Goal: Information Seeking & Learning: Learn about a topic

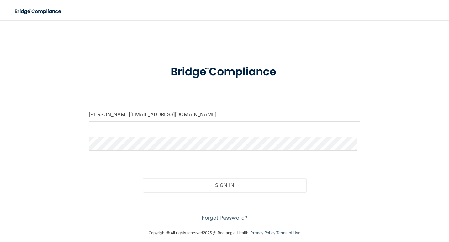
type input "[PERSON_NAME][EMAIL_ADDRESS][DOMAIN_NAME]"
click at [143, 179] on button "Sign In" at bounding box center [224, 186] width 163 height 14
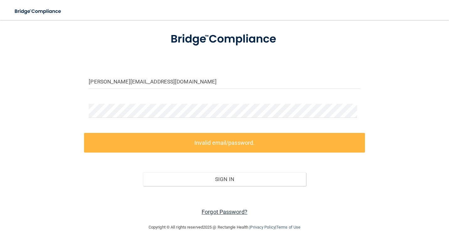
click at [234, 214] on link "Forgot Password?" at bounding box center [224, 212] width 46 height 7
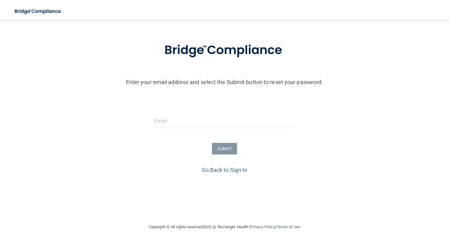
scroll to position [23, 0]
click at [203, 124] on input "email" at bounding box center [224, 121] width 141 height 14
type input "[PERSON_NAME][EMAIL_ADDRESS][DOMAIN_NAME]"
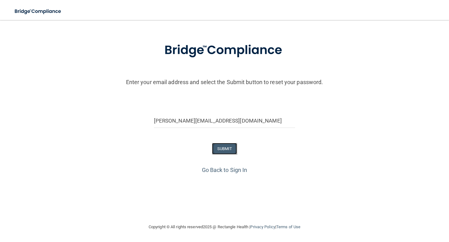
click at [231, 145] on button "SUBMIT" at bounding box center [224, 149] width 25 height 12
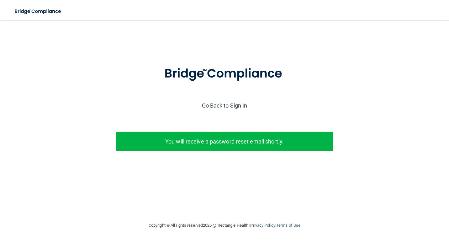
click at [221, 104] on link "Go Back to Sign In" at bounding box center [224, 105] width 45 height 7
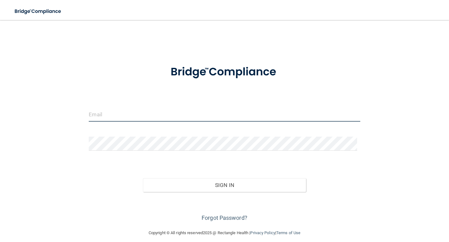
click at [209, 116] on input "email" at bounding box center [224, 115] width 271 height 14
type input "[PERSON_NAME][EMAIL_ADDRESS][DOMAIN_NAME]"
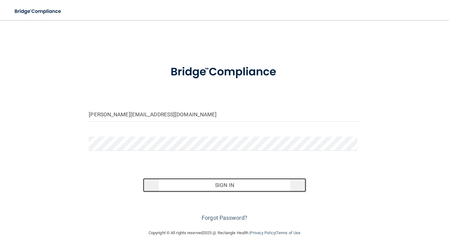
click at [190, 181] on button "Sign In" at bounding box center [224, 186] width 163 height 14
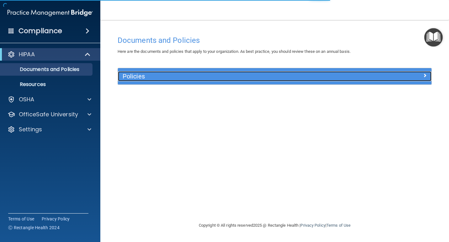
click at [185, 75] on h5 "Policies" at bounding box center [235, 76] width 226 height 7
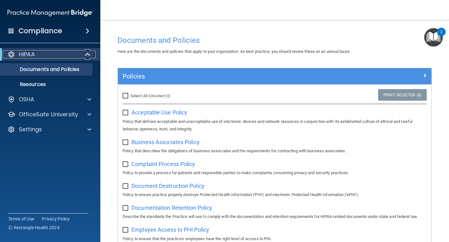
click at [46, 52] on div "HIPAA" at bounding box center [41, 55] width 77 height 8
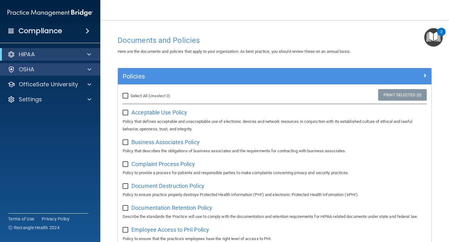
click at [34, 65] on div "OSHA" at bounding box center [50, 69] width 101 height 13
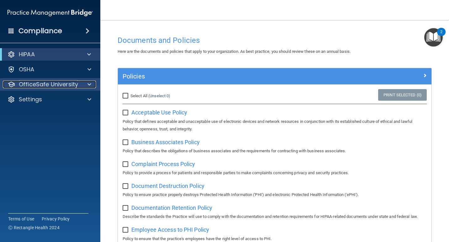
click at [41, 84] on p "OfficeSafe University" at bounding box center [48, 85] width 59 height 8
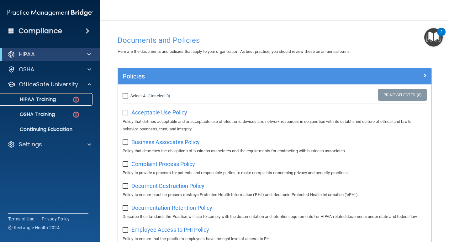
click at [57, 101] on div "HIPAA Training" at bounding box center [47, 99] width 86 height 6
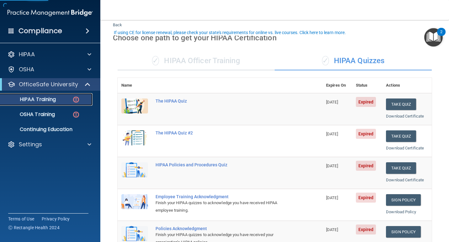
scroll to position [31, 0]
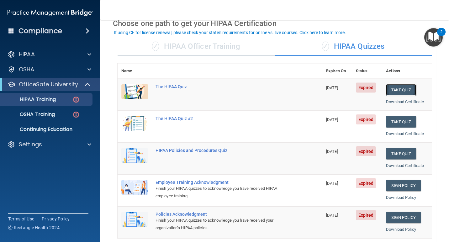
click at [398, 94] on button "Take Quiz" at bounding box center [401, 90] width 30 height 12
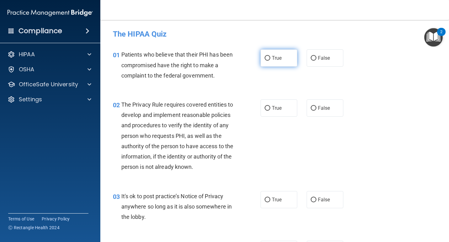
click at [277, 59] on span "True" at bounding box center [277, 58] width 10 height 6
click at [270, 59] on input "True" at bounding box center [267, 58] width 6 height 5
radio input "true"
click at [276, 109] on span "True" at bounding box center [277, 108] width 10 height 6
click at [270, 109] on input "True" at bounding box center [267, 108] width 6 height 5
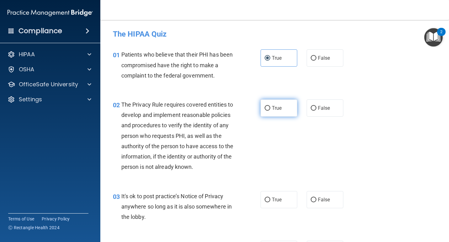
radio input "true"
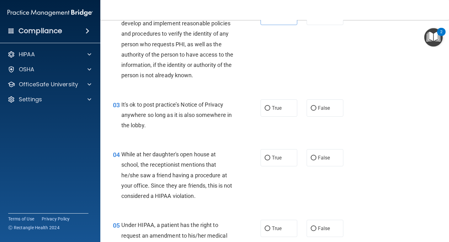
scroll to position [94, 0]
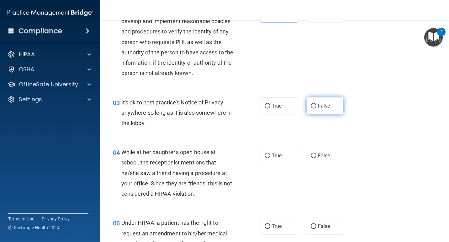
click at [318, 109] on span "False" at bounding box center [324, 106] width 12 height 6
click at [316, 109] on input "False" at bounding box center [313, 106] width 6 height 5
radio input "true"
click at [326, 163] on label "False" at bounding box center [324, 155] width 37 height 17
click at [316, 159] on input "False" at bounding box center [313, 156] width 6 height 5
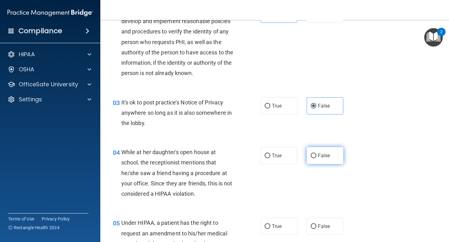
radio input "true"
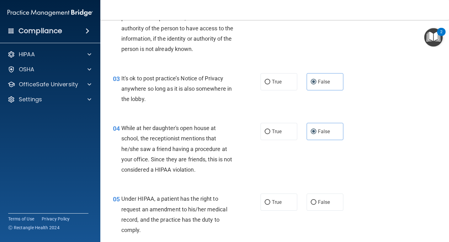
scroll to position [157, 0]
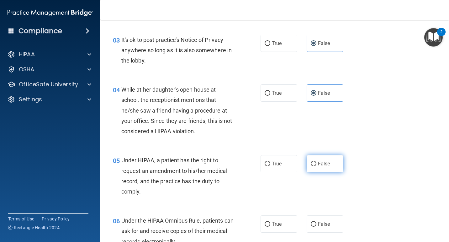
click at [325, 170] on label "False" at bounding box center [324, 163] width 37 height 17
click at [316, 167] on input "False" at bounding box center [313, 164] width 6 height 5
radio input "true"
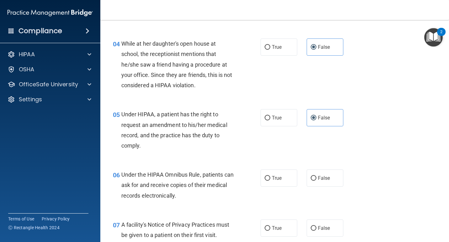
scroll to position [219, 0]
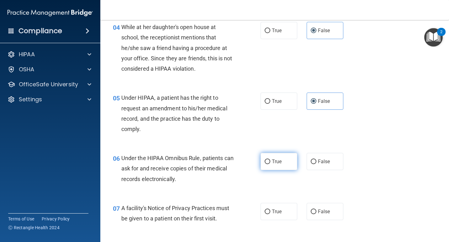
click at [282, 170] on label "True" at bounding box center [278, 161] width 37 height 17
click at [270, 164] on input "True" at bounding box center [267, 162] width 6 height 5
radio input "true"
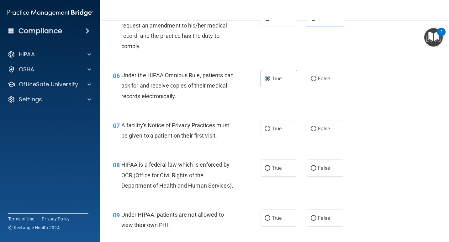
scroll to position [313, 0]
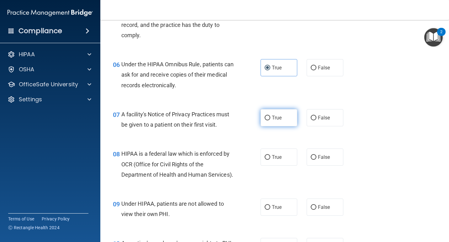
click at [279, 121] on span "True" at bounding box center [277, 118] width 10 height 6
click at [270, 121] on input "True" at bounding box center [267, 118] width 6 height 5
radio input "true"
click at [276, 160] on span "True" at bounding box center [277, 157] width 10 height 6
click at [270, 160] on input "True" at bounding box center [267, 157] width 6 height 5
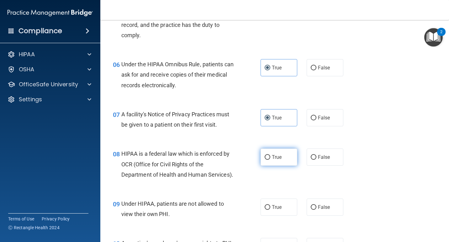
radio input "true"
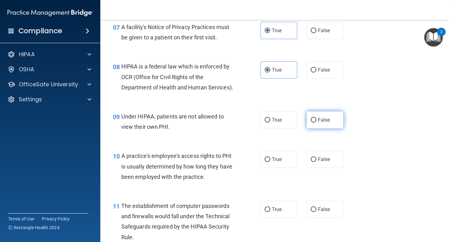
scroll to position [407, 0]
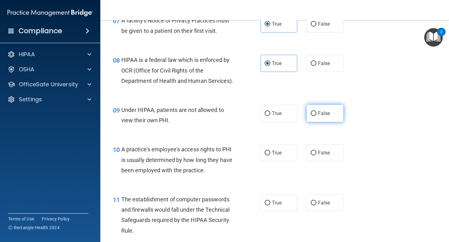
click at [327, 122] on label "False" at bounding box center [324, 113] width 37 height 17
click at [316, 116] on input "False" at bounding box center [313, 114] width 6 height 5
radio input "true"
drag, startPoint x: 322, startPoint y: 174, endPoint x: 321, endPoint y: 187, distance: 13.2
click at [322, 156] on span "False" at bounding box center [324, 153] width 12 height 6
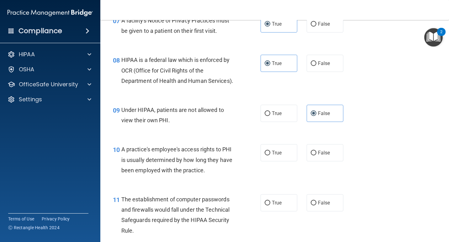
click at [316, 156] on input "False" at bounding box center [313, 153] width 6 height 5
radio input "true"
click at [274, 206] on span "True" at bounding box center [277, 203] width 10 height 6
click at [270, 206] on input "True" at bounding box center [267, 203] width 6 height 5
radio input "true"
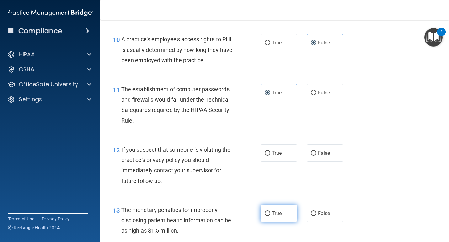
scroll to position [533, 0]
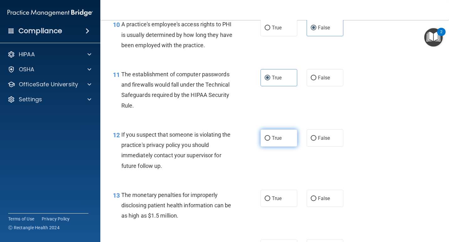
click at [279, 147] on label "True" at bounding box center [278, 138] width 37 height 17
click at [270, 141] on input "True" at bounding box center [267, 138] width 6 height 5
radio input "true"
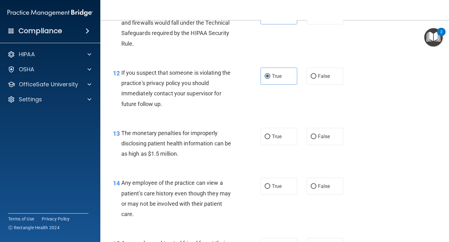
scroll to position [595, 0]
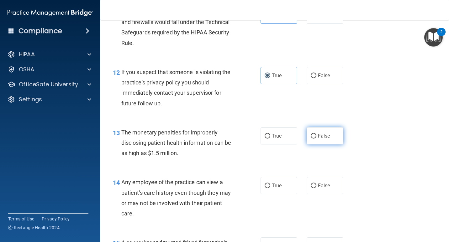
click at [318, 139] on span "False" at bounding box center [324, 136] width 12 height 6
click at [316, 139] on input "False" at bounding box center [313, 136] width 6 height 5
radio input "true"
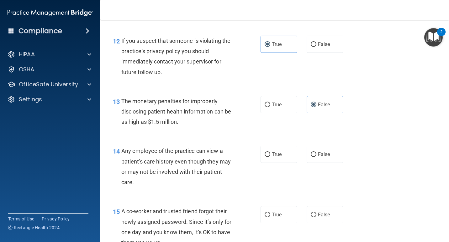
scroll to position [658, 0]
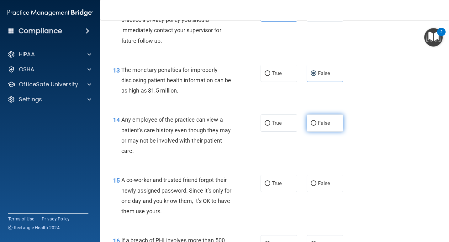
click at [311, 132] on label "False" at bounding box center [324, 123] width 37 height 17
click at [311, 126] on input "False" at bounding box center [313, 123] width 6 height 5
radio input "true"
click at [335, 192] on label "False" at bounding box center [324, 183] width 37 height 17
click at [316, 186] on input "False" at bounding box center [313, 184] width 6 height 5
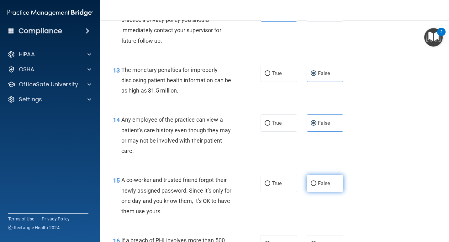
radio input "true"
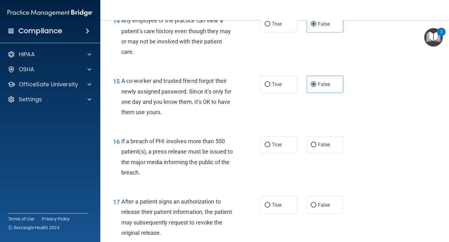
scroll to position [783, 0]
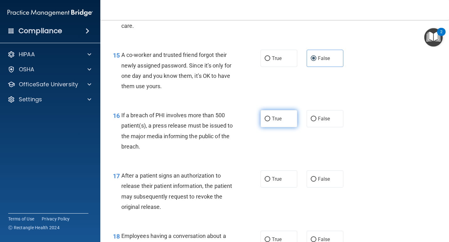
click at [275, 122] on span "True" at bounding box center [277, 119] width 10 height 6
click at [270, 122] on input "True" at bounding box center [267, 119] width 6 height 5
radio input "true"
click at [271, 188] on label "True" at bounding box center [278, 179] width 37 height 17
click at [270, 182] on input "True" at bounding box center [267, 179] width 6 height 5
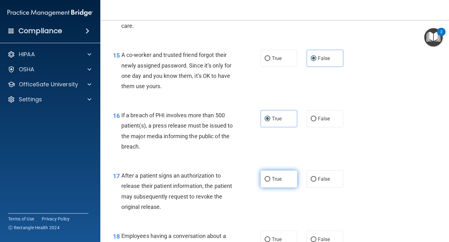
radio input "true"
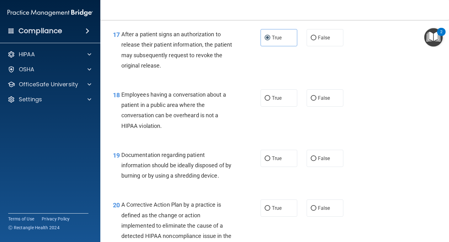
scroll to position [940, 0]
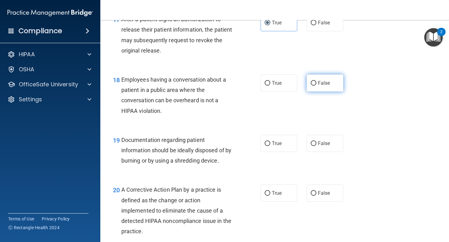
click at [318, 86] on span "False" at bounding box center [324, 83] width 12 height 6
click at [316, 86] on input "False" at bounding box center [313, 83] width 6 height 5
radio input "true"
click at [269, 152] on label "True" at bounding box center [278, 143] width 37 height 17
click at [269, 146] on input "True" at bounding box center [267, 144] width 6 height 5
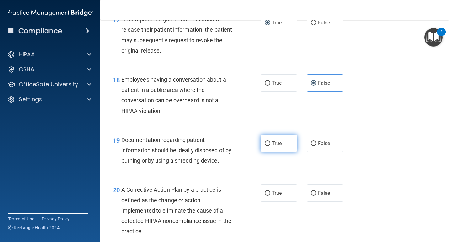
radio input "true"
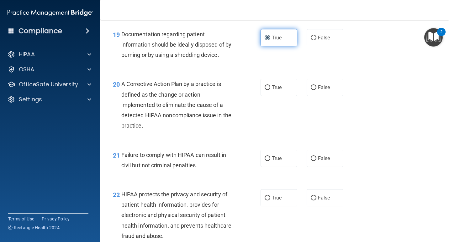
scroll to position [1065, 0]
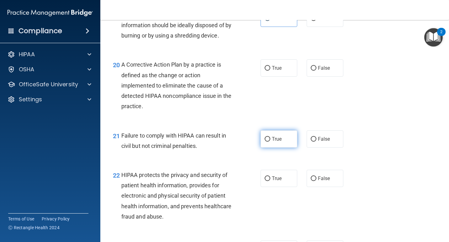
click at [272, 142] on span "True" at bounding box center [277, 139] width 10 height 6
click at [270, 142] on input "True" at bounding box center [267, 139] width 6 height 5
radio input "true"
click at [275, 77] on label "True" at bounding box center [278, 68] width 37 height 17
click at [270, 71] on input "True" at bounding box center [267, 68] width 6 height 5
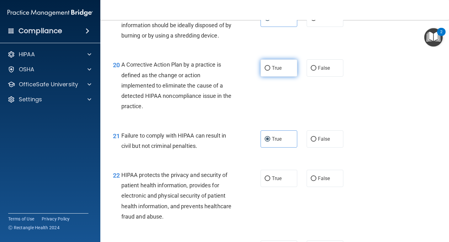
radio input "true"
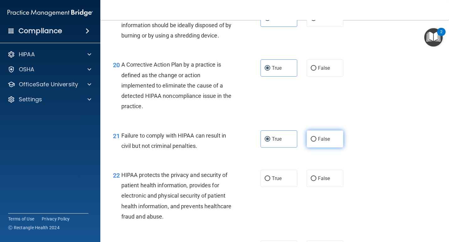
click at [313, 142] on input "False" at bounding box center [313, 139] width 6 height 5
radio input "true"
radio input "false"
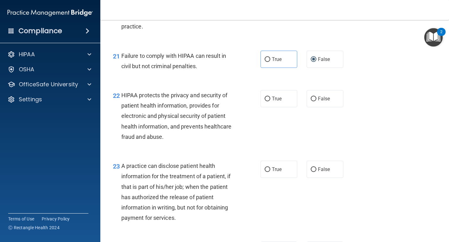
scroll to position [1159, 0]
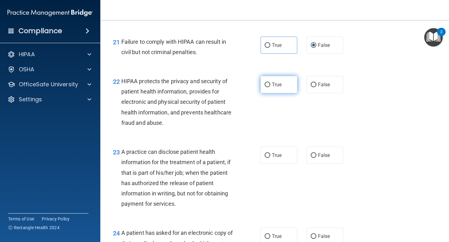
click at [278, 88] on span "True" at bounding box center [277, 85] width 10 height 6
click at [270, 87] on input "True" at bounding box center [267, 85] width 6 height 5
radio input "true"
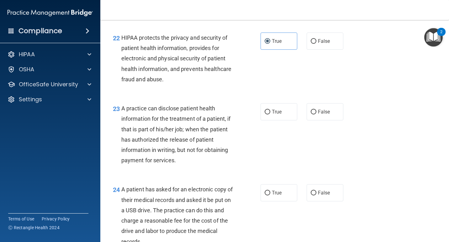
scroll to position [1222, 0]
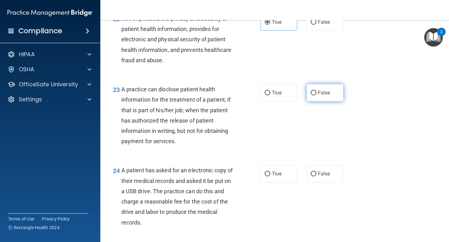
click at [318, 101] on label "False" at bounding box center [324, 92] width 37 height 17
click at [316, 96] on input "False" at bounding box center [313, 93] width 6 height 5
radio input "true"
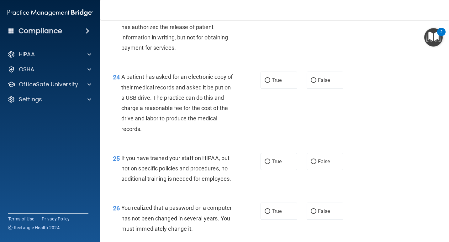
scroll to position [1316, 0]
click at [274, 89] on label "True" at bounding box center [278, 79] width 37 height 17
click at [270, 83] on input "True" at bounding box center [267, 80] width 6 height 5
radio input "true"
click at [330, 170] on label "False" at bounding box center [324, 161] width 37 height 17
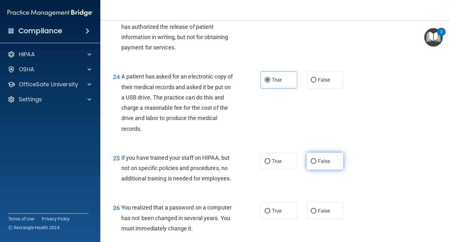
click at [316, 164] on input "False" at bounding box center [313, 161] width 6 height 5
radio input "true"
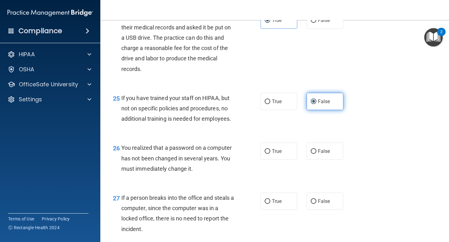
scroll to position [1378, 0]
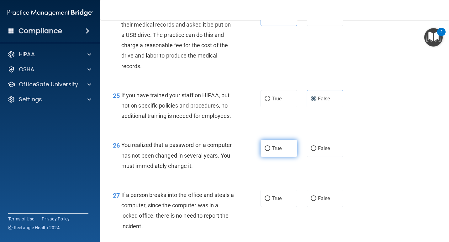
click at [283, 157] on label "True" at bounding box center [278, 148] width 37 height 17
click at [270, 151] on input "True" at bounding box center [267, 149] width 6 height 5
radio input "true"
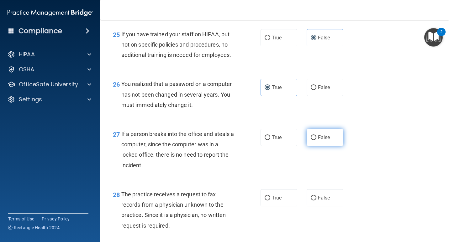
scroll to position [1441, 0]
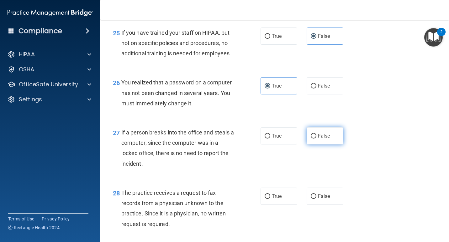
click at [332, 145] on label "False" at bounding box center [324, 135] width 37 height 17
click at [316, 139] on input "False" at bounding box center [313, 136] width 6 height 5
radio input "true"
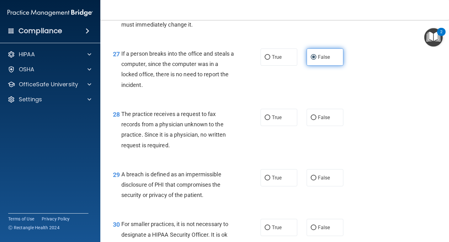
scroll to position [1535, 0]
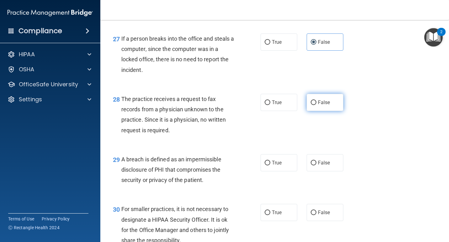
click at [311, 105] on input "False" at bounding box center [313, 103] width 6 height 5
radio input "true"
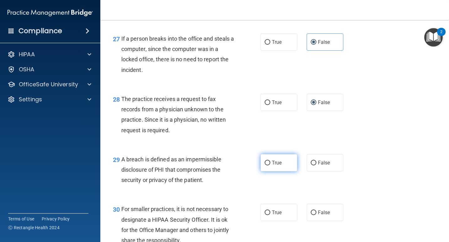
click at [275, 166] on span "True" at bounding box center [277, 163] width 10 height 6
click at [270, 166] on input "True" at bounding box center [267, 163] width 6 height 5
radio input "true"
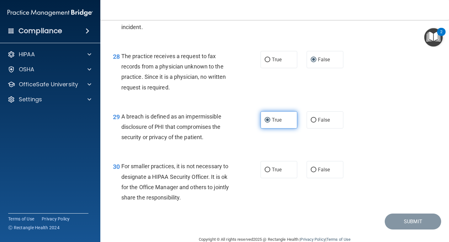
scroll to position [1598, 0]
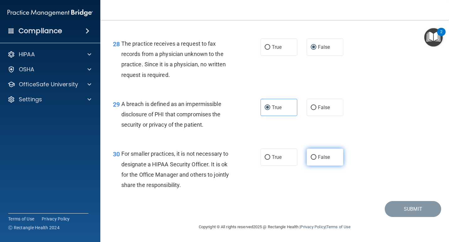
click at [330, 166] on label "False" at bounding box center [324, 157] width 37 height 17
click at [316, 160] on input "False" at bounding box center [313, 157] width 6 height 5
radio input "true"
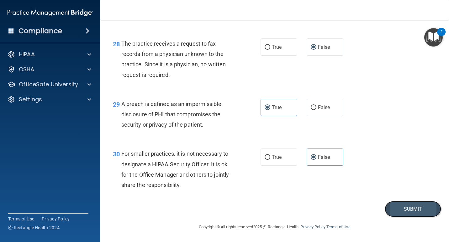
click at [424, 217] on button "Submit" at bounding box center [412, 209] width 56 height 16
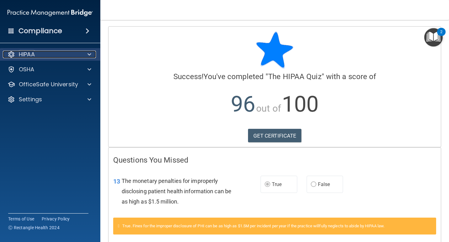
click at [75, 57] on div "HIPAA" at bounding box center [42, 55] width 78 height 8
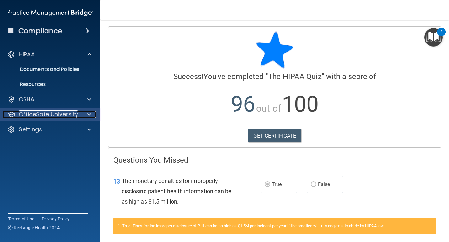
click at [48, 115] on p "OfficeSafe University" at bounding box center [48, 115] width 59 height 8
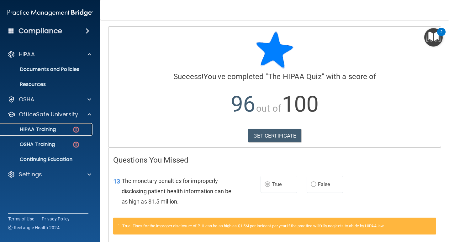
click at [65, 132] on div "HIPAA Training" at bounding box center [47, 130] width 86 height 6
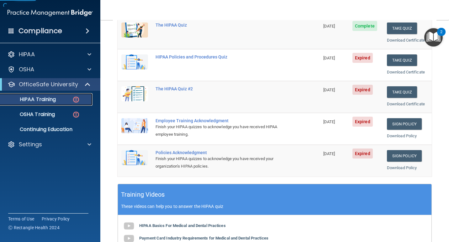
scroll to position [94, 0]
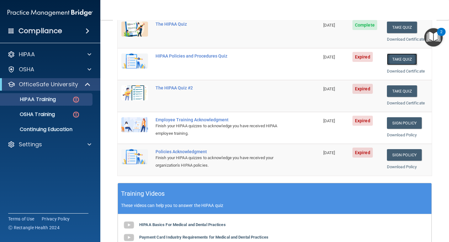
click at [406, 60] on button "Take Quiz" at bounding box center [402, 60] width 30 height 12
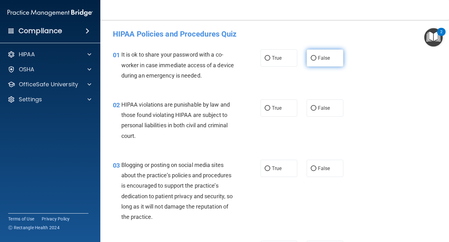
click at [315, 52] on label "False" at bounding box center [324, 57] width 37 height 17
click at [315, 56] on input "False" at bounding box center [313, 58] width 6 height 5
radio input "true"
drag, startPoint x: 265, startPoint y: 108, endPoint x: 274, endPoint y: 122, distance: 16.5
click at [265, 108] on input "True" at bounding box center [267, 108] width 6 height 5
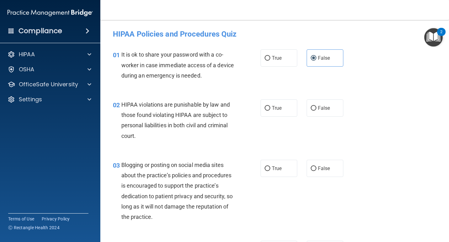
radio input "true"
click at [316, 176] on label "False" at bounding box center [324, 168] width 37 height 17
click at [316, 171] on input "False" at bounding box center [313, 169] width 6 height 5
radio input "true"
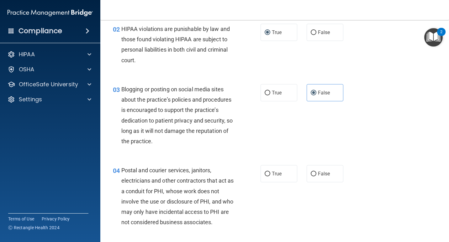
scroll to position [94, 0]
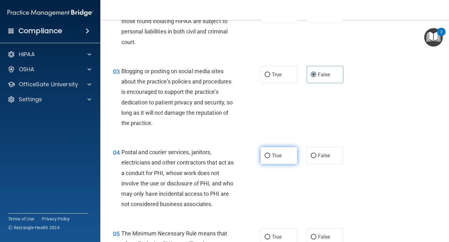
click at [275, 152] on label "True" at bounding box center [278, 155] width 37 height 17
click at [272, 235] on span "True" at bounding box center [277, 237] width 10 height 6
click at [270, 235] on input "True" at bounding box center [267, 237] width 6 height 5
radio input "true"
click at [279, 155] on span "True" at bounding box center [277, 156] width 10 height 6
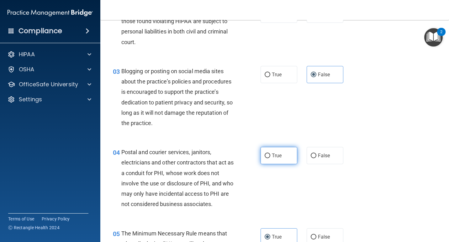
click at [270, 155] on input "True" at bounding box center [267, 156] width 6 height 5
radio input "true"
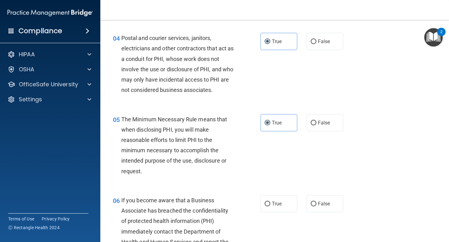
scroll to position [219, 0]
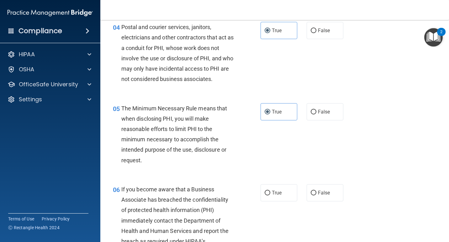
click at [330, 206] on div "06 If you become aware that a Business Associate has breached the confidentiali…" at bounding box center [274, 223] width 333 height 92
click at [330, 192] on label "False" at bounding box center [324, 192] width 37 height 17
click at [316, 192] on input "False" at bounding box center [313, 193] width 6 height 5
radio input "true"
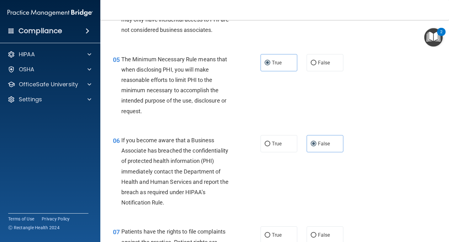
scroll to position [313, 0]
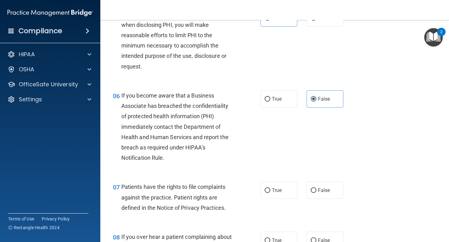
drag, startPoint x: 266, startPoint y: 191, endPoint x: 274, endPoint y: 221, distance: 31.3
click at [266, 192] on input "True" at bounding box center [267, 191] width 6 height 5
radio input "true"
click at [311, 235] on label "False" at bounding box center [324, 240] width 37 height 17
click at [311, 239] on input "False" at bounding box center [313, 241] width 6 height 5
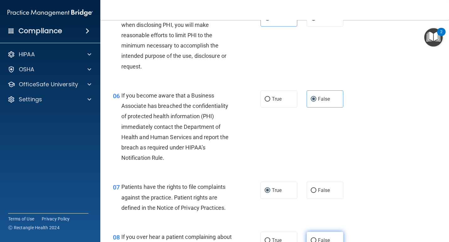
radio input "true"
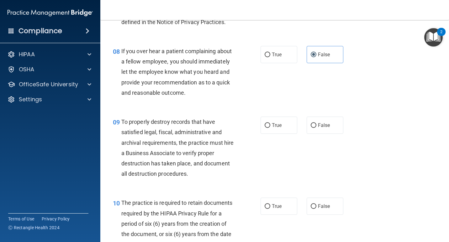
scroll to position [502, 0]
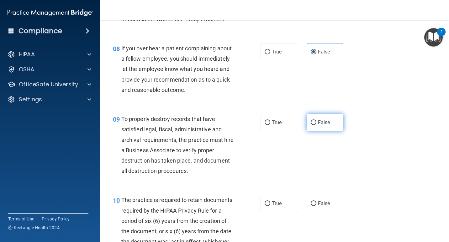
click at [326, 126] on label "False" at bounding box center [324, 122] width 37 height 17
click at [316, 125] on input "False" at bounding box center [313, 123] width 6 height 5
radio input "true"
click at [298, 196] on div "True False" at bounding box center [304, 203] width 88 height 17
click at [291, 202] on label "True" at bounding box center [278, 203] width 37 height 17
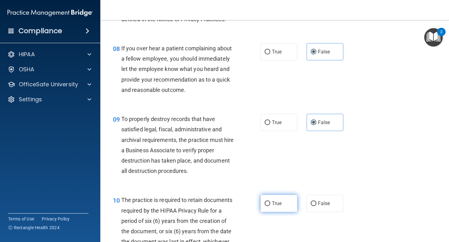
click at [270, 202] on input "True" at bounding box center [267, 204] width 6 height 5
radio input "true"
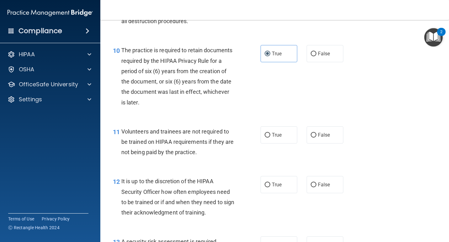
scroll to position [659, 0]
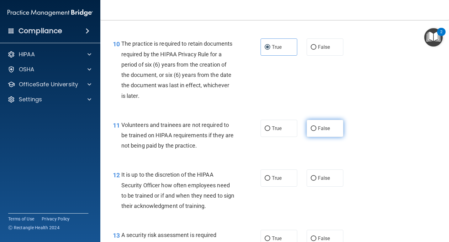
click at [318, 127] on span "False" at bounding box center [324, 129] width 12 height 6
click at [316, 127] on input "False" at bounding box center [313, 129] width 6 height 5
radio input "true"
click at [320, 175] on label "False" at bounding box center [324, 178] width 37 height 17
click at [316, 176] on input "False" at bounding box center [313, 178] width 6 height 5
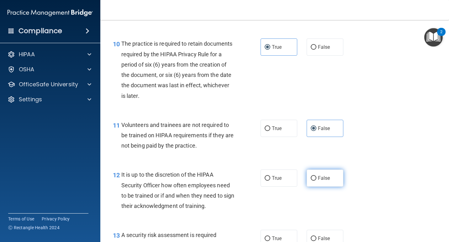
radio input "true"
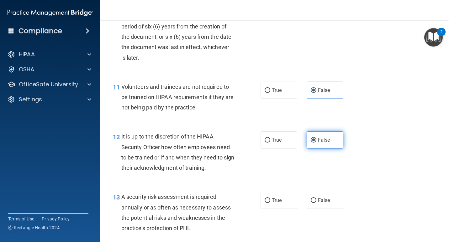
scroll to position [721, 0]
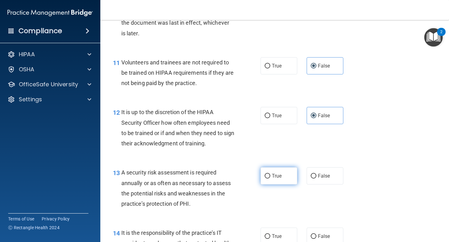
click at [278, 176] on span "True" at bounding box center [277, 176] width 10 height 6
click at [270, 176] on input "True" at bounding box center [267, 176] width 6 height 5
radio input "true"
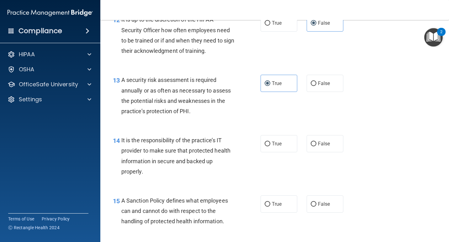
scroll to position [815, 0]
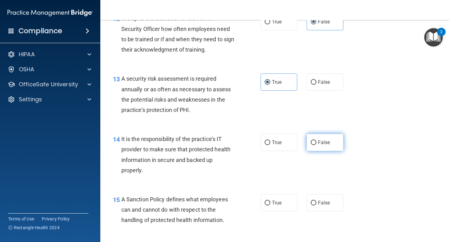
click at [334, 150] on label "False" at bounding box center [324, 142] width 37 height 17
click at [316, 145] on input "False" at bounding box center [313, 143] width 6 height 5
radio input "true"
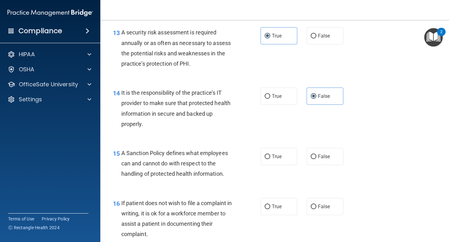
scroll to position [878, 0]
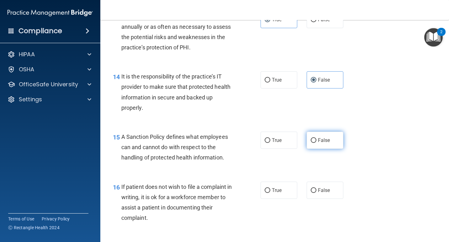
click at [327, 148] on label "False" at bounding box center [324, 140] width 37 height 17
click at [316, 143] on input "False" at bounding box center [313, 140] width 6 height 5
radio input "true"
click at [271, 187] on label "True" at bounding box center [278, 190] width 37 height 17
click at [270, 189] on input "True" at bounding box center [267, 191] width 6 height 5
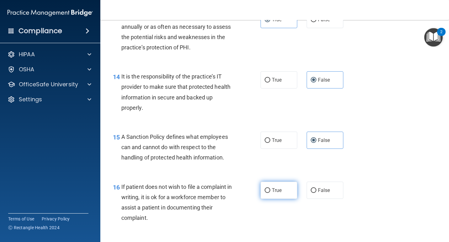
radio input "true"
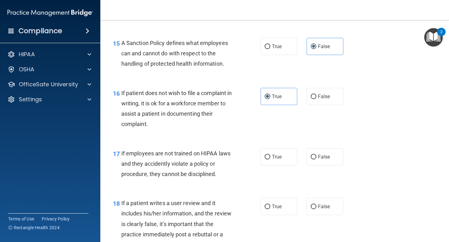
scroll to position [1003, 0]
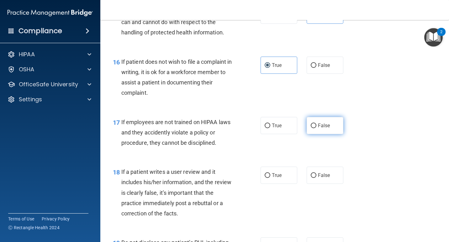
click at [331, 132] on label "False" at bounding box center [324, 125] width 37 height 17
click at [316, 128] on input "False" at bounding box center [313, 126] width 6 height 5
radio input "true"
click at [326, 182] on label "False" at bounding box center [324, 175] width 37 height 17
click at [316, 178] on input "False" at bounding box center [313, 176] width 6 height 5
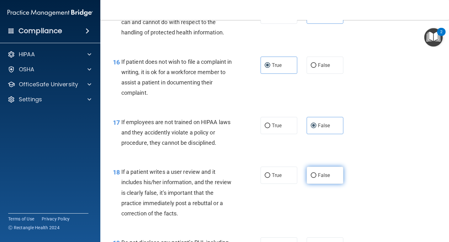
radio input "true"
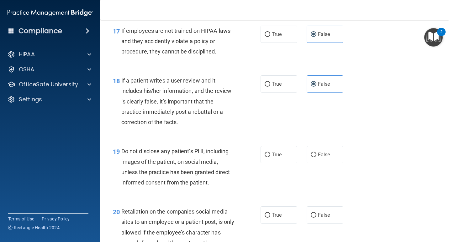
scroll to position [1129, 0]
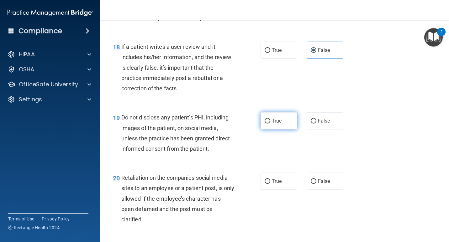
click at [281, 125] on label "True" at bounding box center [278, 120] width 37 height 17
click at [270, 124] on input "True" at bounding box center [267, 121] width 6 height 5
radio input "true"
click at [325, 181] on span "False" at bounding box center [324, 182] width 12 height 6
click at [316, 181] on input "False" at bounding box center [313, 181] width 6 height 5
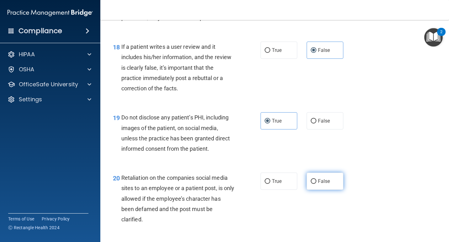
radio input "true"
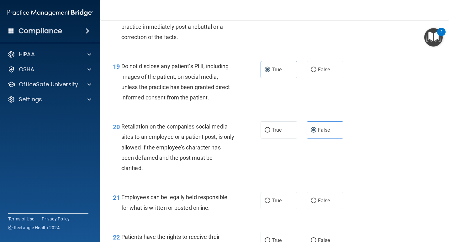
scroll to position [1254, 0]
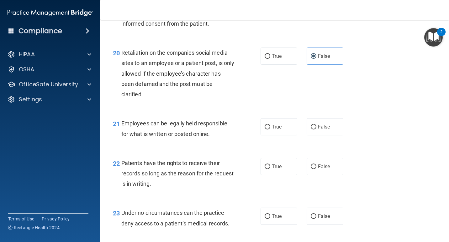
drag, startPoint x: 276, startPoint y: 128, endPoint x: 289, endPoint y: 153, distance: 28.9
click at [276, 128] on span "True" at bounding box center [277, 127] width 10 height 6
click at [270, 128] on input "True" at bounding box center [267, 127] width 6 height 5
radio input "true"
click at [318, 166] on span "False" at bounding box center [324, 167] width 12 height 6
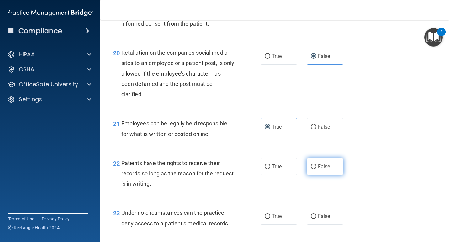
click at [315, 166] on input "False" at bounding box center [313, 167] width 6 height 5
radio input "true"
click at [318, 209] on label "False" at bounding box center [324, 216] width 37 height 17
click at [316, 215] on input "False" at bounding box center [313, 217] width 6 height 5
radio input "true"
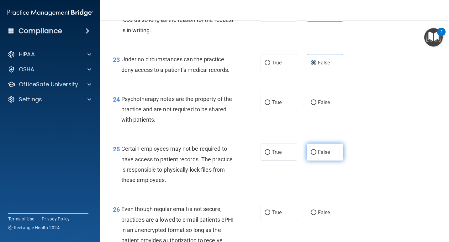
scroll to position [1411, 0]
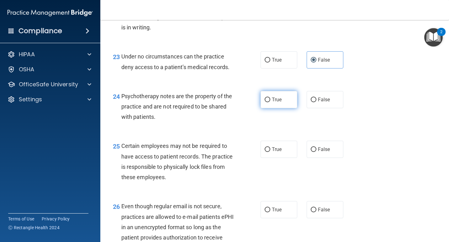
click at [280, 105] on label "True" at bounding box center [278, 99] width 37 height 17
click at [270, 102] on input "True" at bounding box center [267, 100] width 6 height 5
radio input "true"
click at [273, 155] on label "True" at bounding box center [278, 149] width 37 height 17
click at [270, 152] on input "True" at bounding box center [267, 150] width 6 height 5
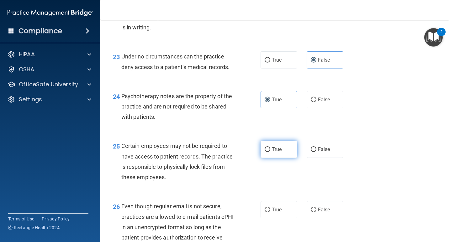
radio input "true"
click at [288, 210] on label "True" at bounding box center [278, 209] width 37 height 17
click at [270, 210] on input "True" at bounding box center [267, 210] width 6 height 5
radio input "true"
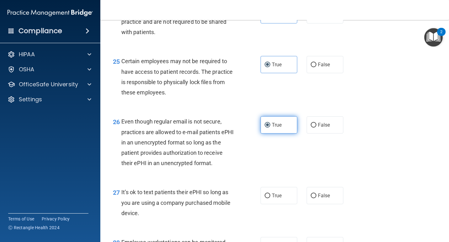
scroll to position [1504, 0]
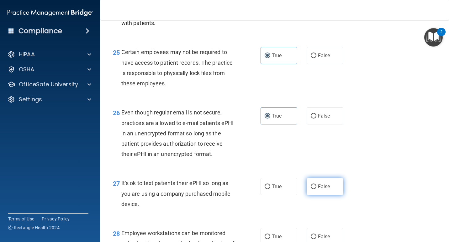
drag, startPoint x: 318, startPoint y: 188, endPoint x: 349, endPoint y: 196, distance: 32.4
click at [318, 188] on span "False" at bounding box center [324, 187] width 12 height 6
click at [316, 188] on input "False" at bounding box center [313, 187] width 6 height 5
radio input "true"
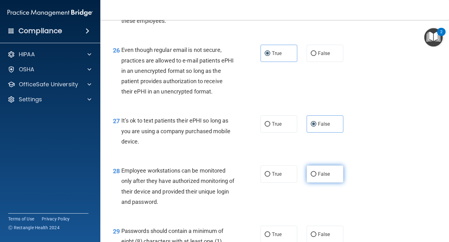
click at [335, 177] on label "False" at bounding box center [324, 174] width 37 height 17
click at [316, 177] on input "False" at bounding box center [313, 174] width 6 height 5
radio input "true"
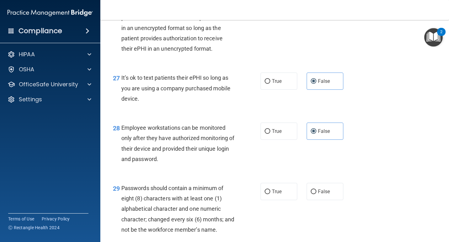
scroll to position [1630, 0]
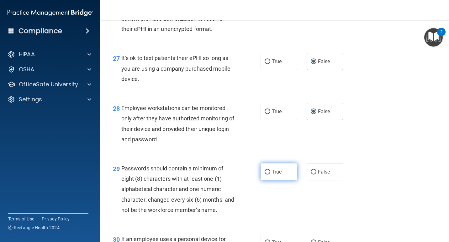
click at [279, 179] on label "True" at bounding box center [278, 172] width 37 height 17
click at [270, 175] on input "True" at bounding box center [267, 172] width 6 height 5
radio input "true"
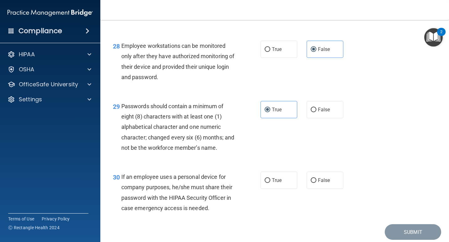
scroll to position [1692, 0]
click at [330, 183] on label "False" at bounding box center [324, 180] width 37 height 17
click at [316, 183] on input "False" at bounding box center [313, 180] width 6 height 5
radio input "true"
click at [409, 238] on button "Submit" at bounding box center [412, 232] width 56 height 16
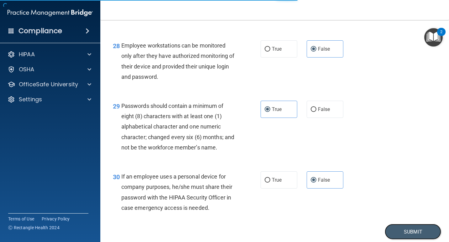
scroll to position [1726, 0]
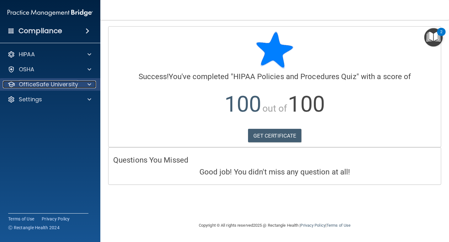
click at [36, 85] on p "OfficeSafe University" at bounding box center [48, 85] width 59 height 8
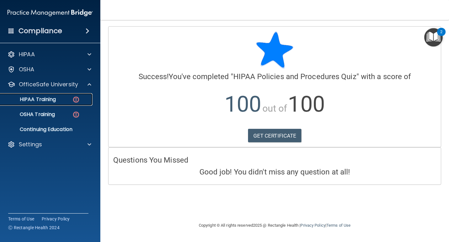
click at [49, 99] on p "HIPAA Training" at bounding box center [30, 99] width 52 height 6
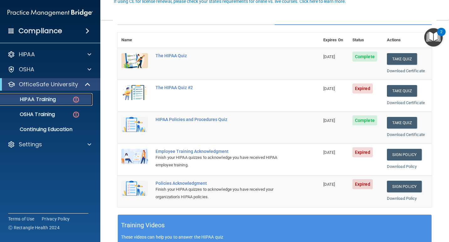
scroll to position [63, 0]
click at [398, 89] on button "Take Quiz" at bounding box center [402, 91] width 30 height 12
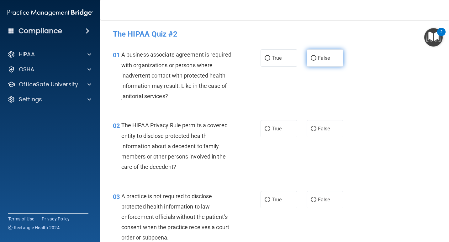
click at [318, 62] on label "False" at bounding box center [324, 57] width 37 height 17
click at [316, 61] on input "False" at bounding box center [313, 58] width 6 height 5
radio input "true"
click at [272, 129] on span "True" at bounding box center [277, 129] width 10 height 6
click at [270, 129] on input "True" at bounding box center [267, 129] width 6 height 5
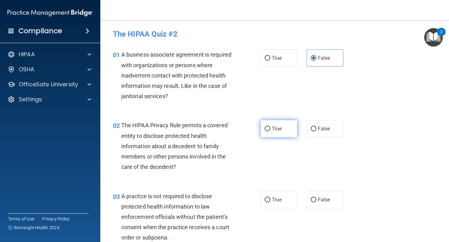
radio input "true"
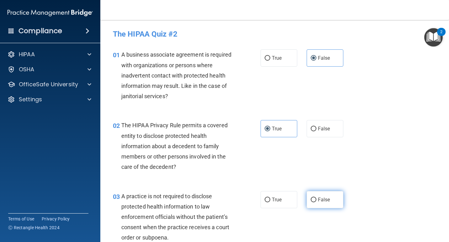
click at [335, 207] on label "False" at bounding box center [324, 199] width 37 height 17
click at [316, 203] on input "False" at bounding box center [313, 200] width 6 height 5
radio input "true"
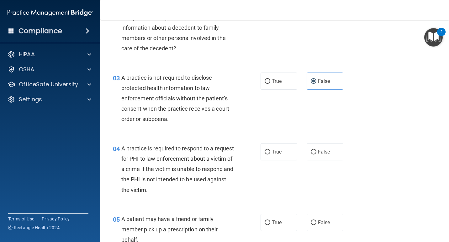
scroll to position [125, 0]
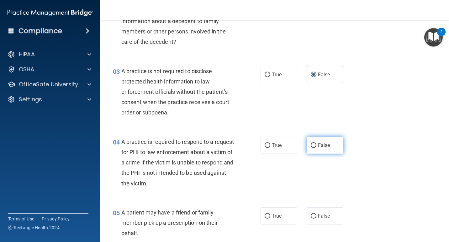
click at [309, 142] on label "False" at bounding box center [324, 145] width 37 height 17
click at [310, 143] on input "False" at bounding box center [313, 145] width 6 height 5
radio input "true"
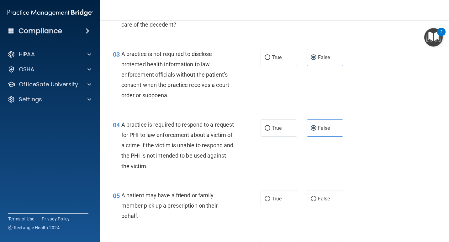
scroll to position [188, 0]
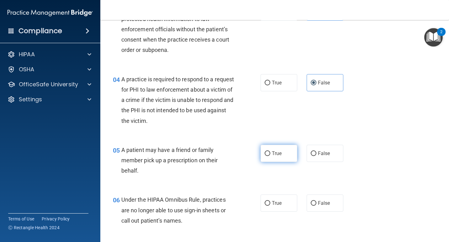
click at [276, 160] on label "True" at bounding box center [278, 153] width 37 height 17
click at [270, 156] on input "True" at bounding box center [267, 154] width 6 height 5
radio input "true"
click at [318, 194] on div "06 Under the HIPAA Omnibus Rule, practices are no longer able to use sign-in sh…" at bounding box center [274, 212] width 333 height 50
click at [318, 203] on span "False" at bounding box center [324, 203] width 12 height 6
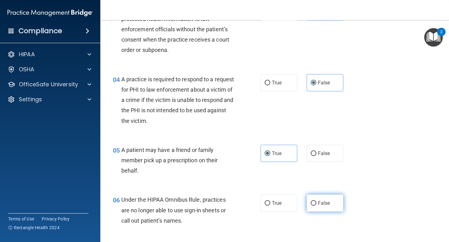
click at [316, 203] on input "False" at bounding box center [313, 203] width 6 height 5
radio input "true"
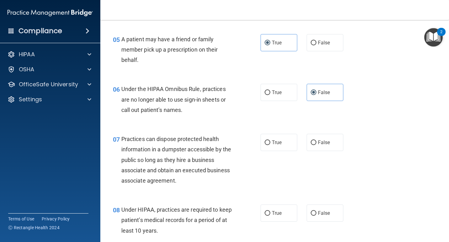
scroll to position [313, 0]
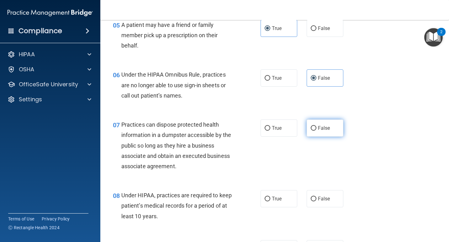
click at [323, 127] on span "False" at bounding box center [324, 128] width 12 height 6
click at [316, 127] on input "False" at bounding box center [313, 128] width 6 height 5
radio input "true"
click at [320, 198] on span "False" at bounding box center [324, 199] width 12 height 6
click at [316, 198] on input "False" at bounding box center [313, 199] width 6 height 5
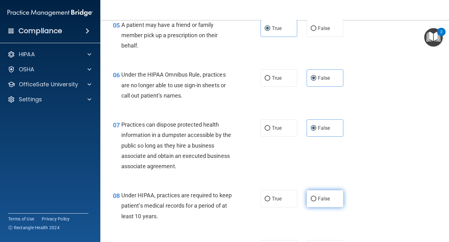
radio input "true"
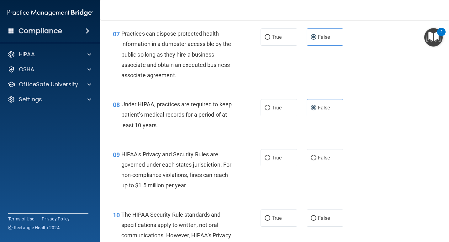
scroll to position [407, 0]
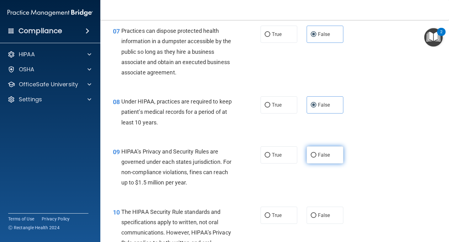
click at [319, 157] on span "False" at bounding box center [324, 155] width 12 height 6
click at [316, 157] on input "False" at bounding box center [313, 155] width 6 height 5
radio input "true"
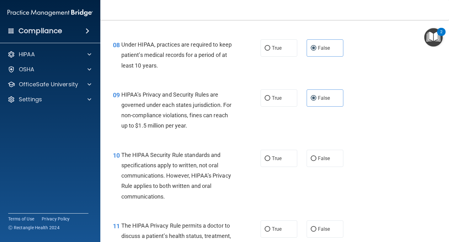
scroll to position [470, 0]
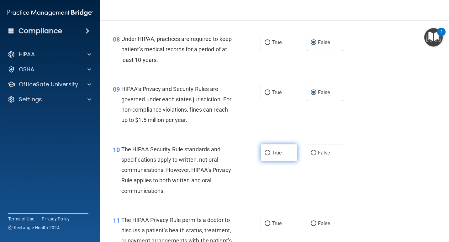
click at [282, 158] on label "True" at bounding box center [278, 152] width 37 height 17
click at [270, 156] on input "True" at bounding box center [267, 153] width 6 height 5
radio input "true"
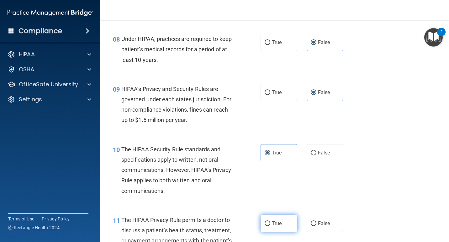
click at [269, 217] on label "True" at bounding box center [278, 223] width 37 height 17
click at [269, 222] on input "True" at bounding box center [267, 224] width 6 height 5
radio input "true"
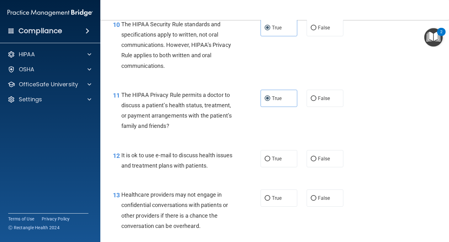
scroll to position [658, 0]
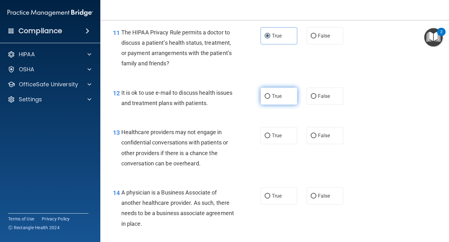
click at [287, 103] on label "True" at bounding box center [278, 96] width 37 height 17
click at [270, 99] on input "True" at bounding box center [267, 96] width 6 height 5
radio input "true"
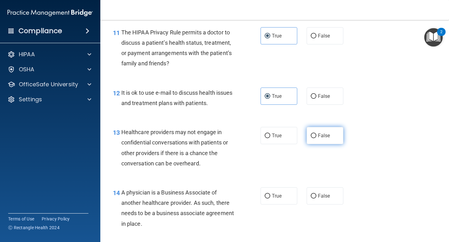
click at [326, 133] on span "False" at bounding box center [324, 136] width 12 height 6
click at [316, 134] on input "False" at bounding box center [313, 136] width 6 height 5
radio input "true"
click at [323, 203] on label "False" at bounding box center [324, 196] width 37 height 17
click at [316, 199] on input "False" at bounding box center [313, 196] width 6 height 5
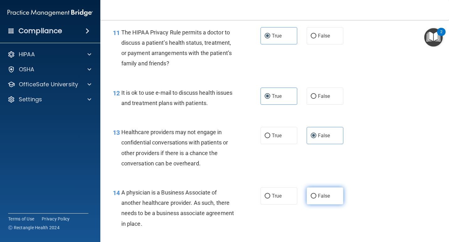
radio input "true"
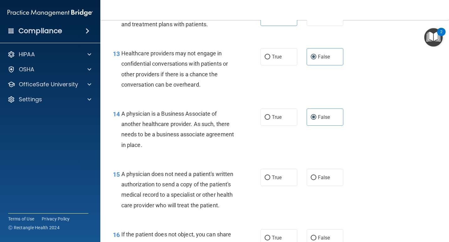
scroll to position [752, 0]
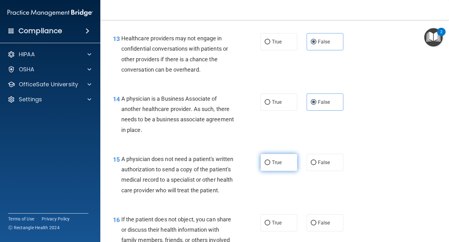
drag, startPoint x: 276, startPoint y: 164, endPoint x: 283, endPoint y: 164, distance: 6.9
click at [276, 164] on span "True" at bounding box center [277, 163] width 10 height 6
click at [270, 164] on input "True" at bounding box center [267, 163] width 6 height 5
radio input "true"
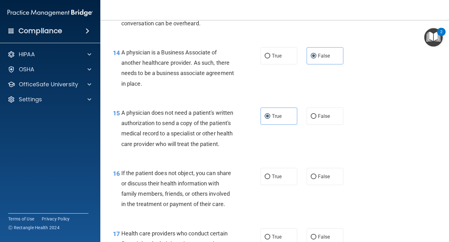
scroll to position [814, 0]
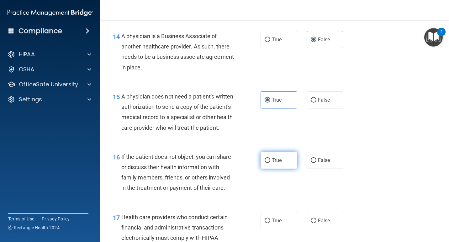
click at [268, 169] on label "True" at bounding box center [278, 160] width 37 height 17
drag, startPoint x: 268, startPoint y: 169, endPoint x: 274, endPoint y: 228, distance: 59.3
click at [274, 224] on span "True" at bounding box center [277, 221] width 10 height 6
click at [270, 224] on input "True" at bounding box center [267, 221] width 6 height 5
radio input "true"
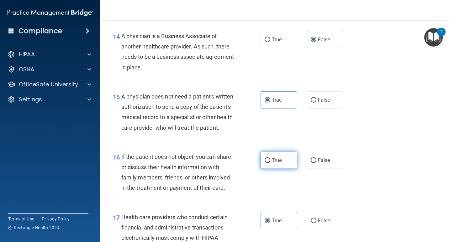
click at [275, 164] on span "True" at bounding box center [277, 161] width 10 height 6
drag, startPoint x: 261, startPoint y: 168, endPoint x: 274, endPoint y: 168, distance: 12.8
click at [261, 168] on label "True" at bounding box center [278, 160] width 37 height 17
click at [264, 163] on input "True" at bounding box center [267, 161] width 6 height 5
radio input "true"
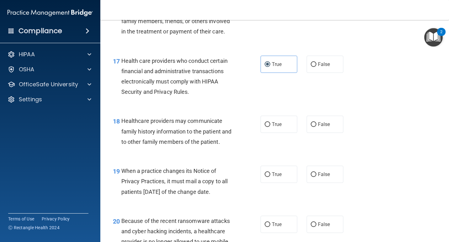
scroll to position [1002, 0]
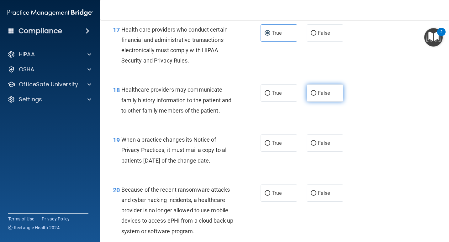
drag, startPoint x: 329, startPoint y: 110, endPoint x: 320, endPoint y: 155, distance: 46.1
click at [329, 102] on label "False" at bounding box center [324, 93] width 37 height 17
click at [316, 96] on input "False" at bounding box center [313, 93] width 6 height 5
radio input "true"
click at [320, 152] on label "False" at bounding box center [324, 143] width 37 height 17
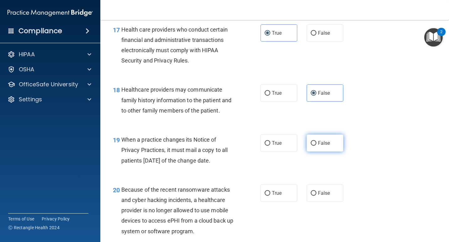
click at [316, 146] on input "False" at bounding box center [313, 143] width 6 height 5
radio input "true"
click at [314, 202] on label "False" at bounding box center [324, 193] width 37 height 17
click at [314, 196] on input "False" at bounding box center [313, 193] width 6 height 5
radio input "true"
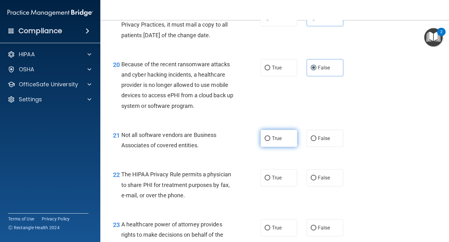
scroll to position [1128, 0]
click at [278, 148] on label "True" at bounding box center [278, 138] width 37 height 17
click at [270, 142] on input "True" at bounding box center [267, 139] width 6 height 5
radio input "true"
click at [282, 187] on label "True" at bounding box center [278, 178] width 37 height 17
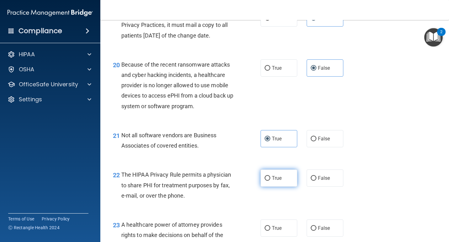
click at [270, 181] on input "True" at bounding box center [267, 178] width 6 height 5
radio input "true"
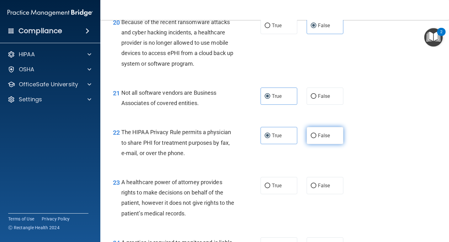
scroll to position [1190, 0]
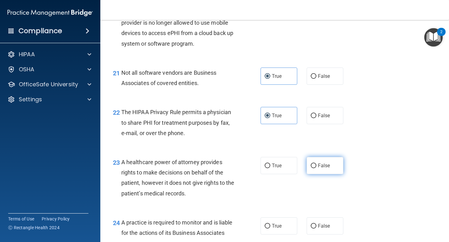
click at [329, 174] on label "False" at bounding box center [324, 165] width 37 height 17
click at [316, 169] on input "False" at bounding box center [313, 166] width 6 height 5
radio input "true"
click at [321, 232] on label "False" at bounding box center [324, 226] width 37 height 17
click at [316, 229] on input "False" at bounding box center [313, 226] width 6 height 5
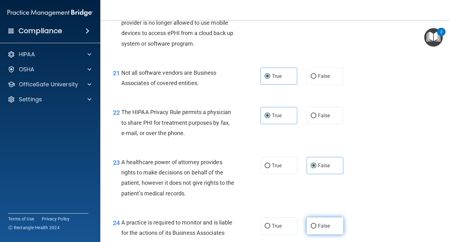
radio input "true"
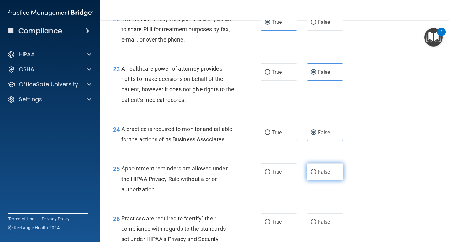
scroll to position [1284, 0]
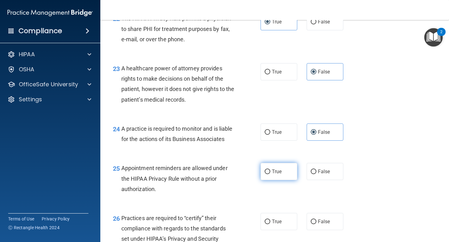
click at [262, 180] on label "True" at bounding box center [278, 171] width 37 height 17
click at [264, 174] on input "True" at bounding box center [267, 172] width 6 height 5
radio input "true"
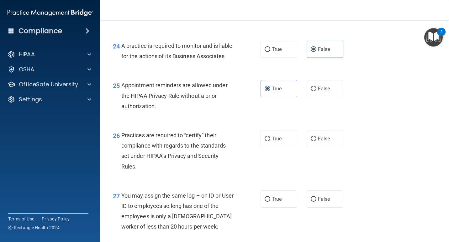
scroll to position [1378, 0]
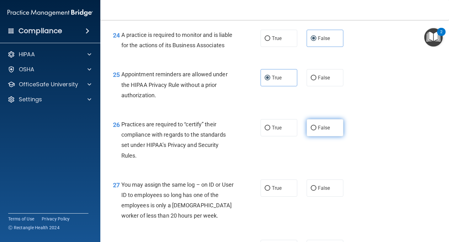
click at [317, 137] on label "False" at bounding box center [324, 127] width 37 height 17
click at [316, 131] on input "False" at bounding box center [313, 128] width 6 height 5
radio input "true"
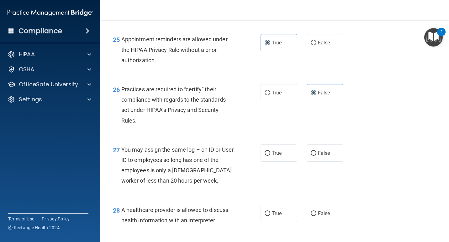
scroll to position [1441, 0]
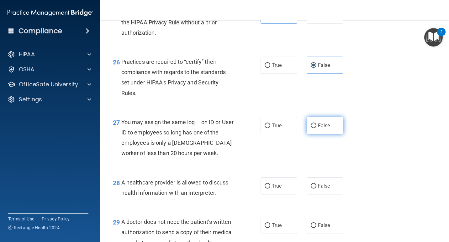
click at [307, 134] on label "False" at bounding box center [324, 125] width 37 height 17
click at [310, 128] on input "False" at bounding box center [313, 126] width 6 height 5
radio input "true"
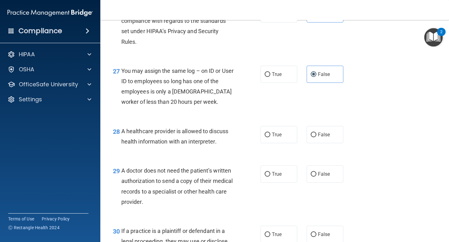
scroll to position [1504, 0]
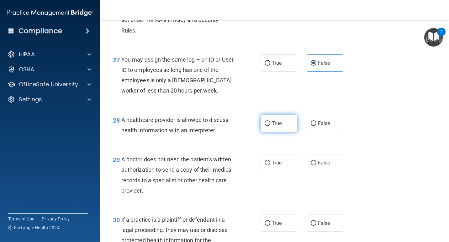
click at [273, 127] on span "True" at bounding box center [277, 124] width 10 height 6
click at [270, 126] on input "True" at bounding box center [267, 124] width 6 height 5
radio input "true"
click at [273, 166] on span "True" at bounding box center [277, 163] width 10 height 6
click at [270, 166] on input "True" at bounding box center [267, 163] width 6 height 5
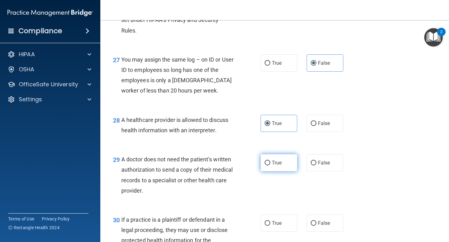
radio input "true"
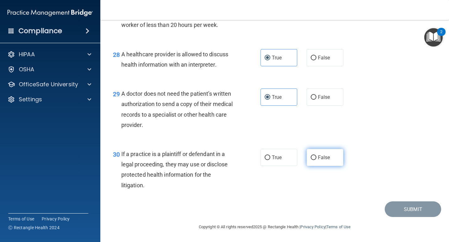
scroll to position [1590, 0]
click at [318, 159] on span "False" at bounding box center [324, 158] width 12 height 6
click at [316, 159] on input "False" at bounding box center [313, 158] width 6 height 5
radio input "true"
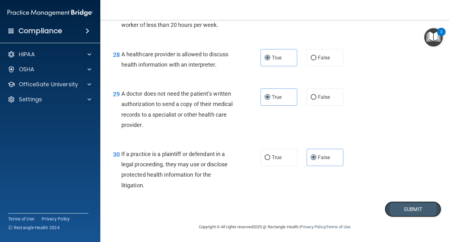
click at [403, 203] on button "Submit" at bounding box center [412, 210] width 56 height 16
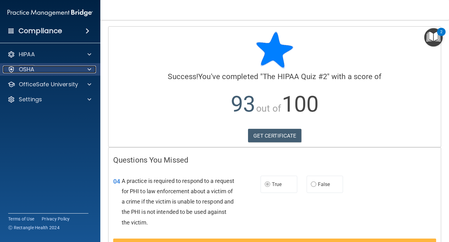
drag, startPoint x: 34, startPoint y: 67, endPoint x: 42, endPoint y: 68, distance: 7.8
click at [34, 67] on p "OSHA" at bounding box center [27, 70] width 16 height 8
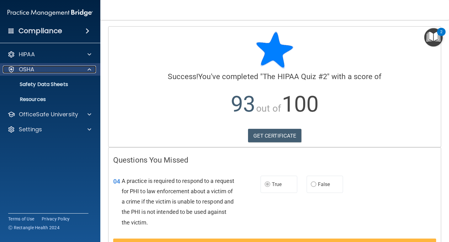
click at [63, 68] on div "OSHA" at bounding box center [42, 70] width 78 height 8
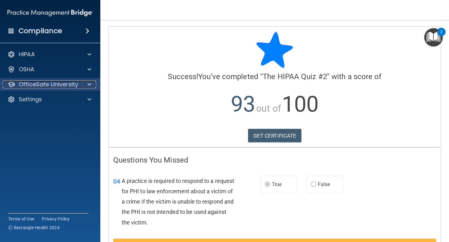
click at [84, 86] on div at bounding box center [89, 85] width 16 height 8
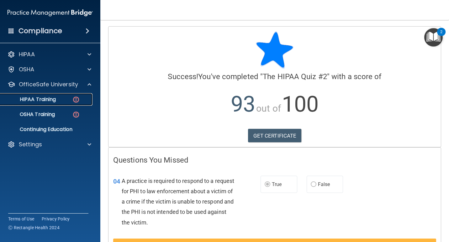
click at [70, 102] on div "HIPAA Training" at bounding box center [47, 99] width 86 height 6
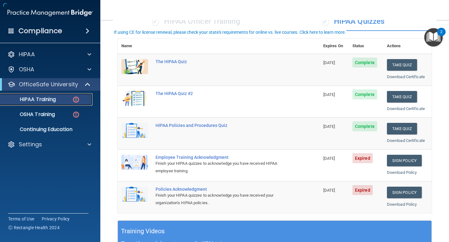
scroll to position [63, 0]
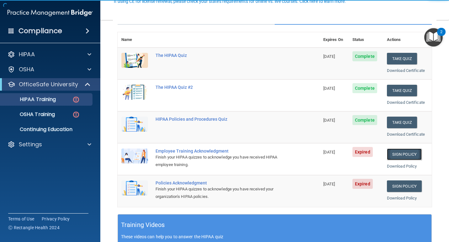
click at [408, 153] on link "Sign Policy" at bounding box center [404, 155] width 35 height 12
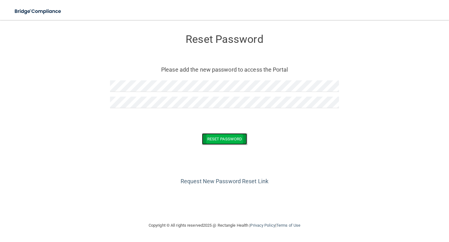
click at [210, 141] on button "Reset Password" at bounding box center [224, 139] width 45 height 12
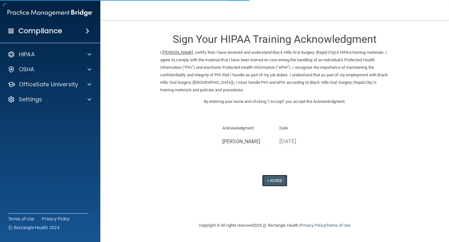
click at [273, 180] on button "I Agree" at bounding box center [274, 181] width 25 height 12
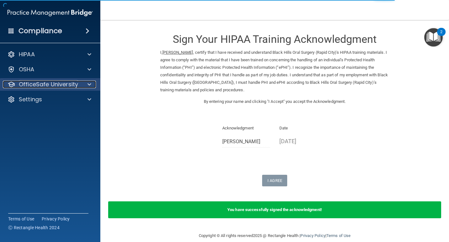
click at [21, 85] on p "OfficeSafe University" at bounding box center [48, 85] width 59 height 8
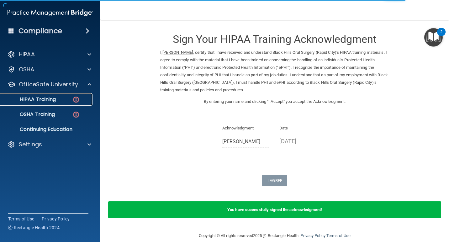
click at [58, 101] on div "HIPAA Training" at bounding box center [47, 99] width 86 height 6
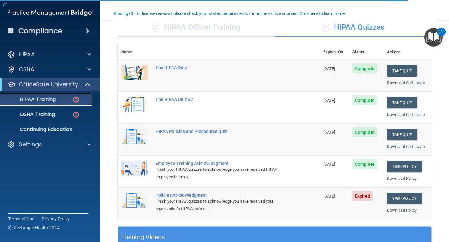
scroll to position [63, 0]
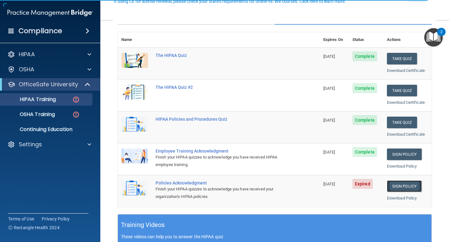
click at [404, 186] on link "Sign Policy" at bounding box center [404, 187] width 35 height 12
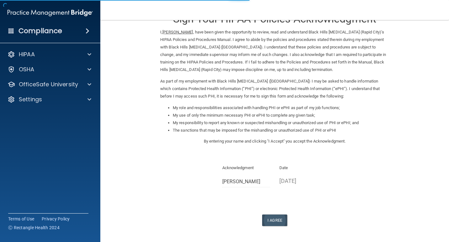
scroll to position [31, 0]
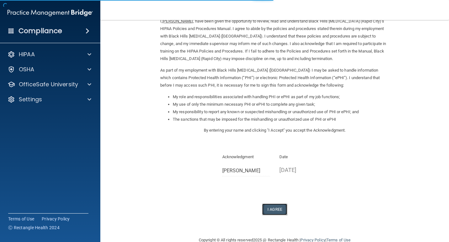
click at [271, 213] on button "I Agree" at bounding box center [274, 210] width 25 height 12
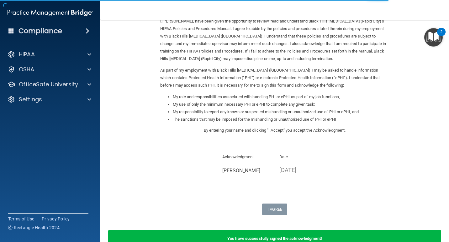
scroll to position [63, 0]
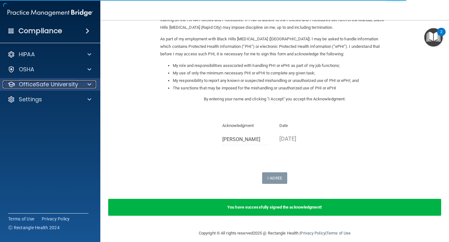
click at [62, 88] on p "OfficeSafe University" at bounding box center [48, 85] width 59 height 8
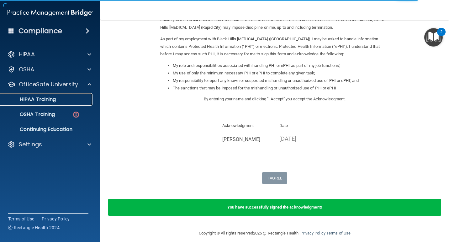
click at [80, 93] on link "HIPAA Training" at bounding box center [43, 99] width 99 height 13
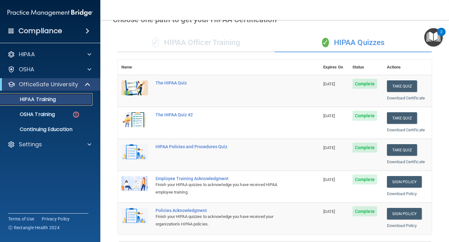
scroll to position [129, 0]
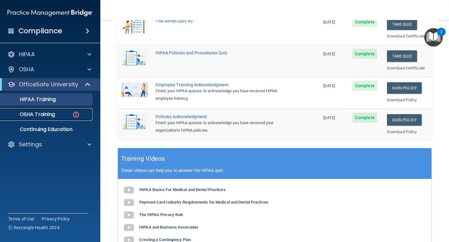
click at [55, 116] on p "OSHA Training" at bounding box center [29, 115] width 51 height 6
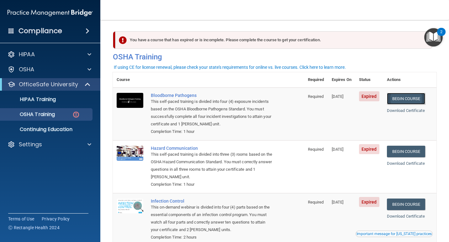
click at [403, 94] on link "Begin Course" at bounding box center [406, 99] width 38 height 12
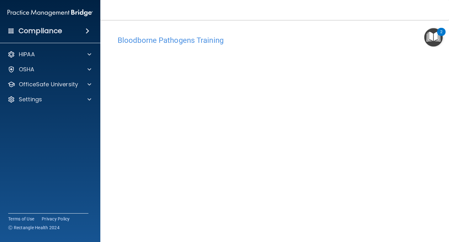
scroll to position [26, 0]
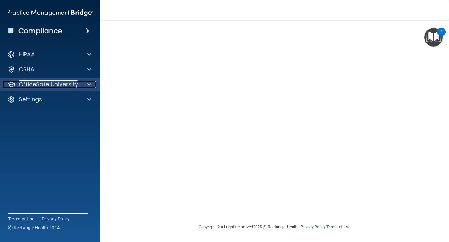
click at [73, 83] on p "OfficeSafe University" at bounding box center [48, 85] width 59 height 8
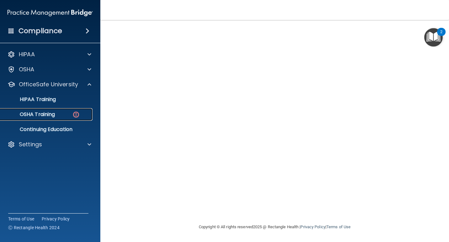
click at [77, 115] on img at bounding box center [76, 115] width 8 height 8
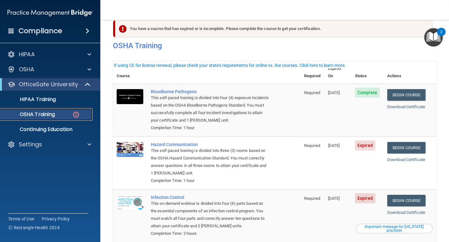
scroll to position [31, 0]
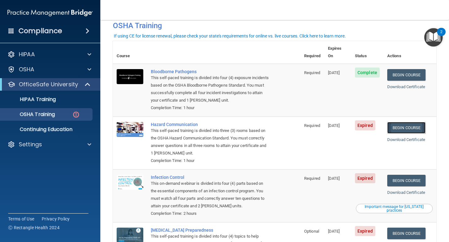
click at [411, 123] on link "Begin Course" at bounding box center [406, 128] width 38 height 12
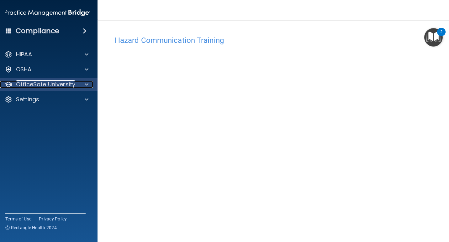
click at [69, 86] on p "OfficeSafe University" at bounding box center [45, 85] width 59 height 8
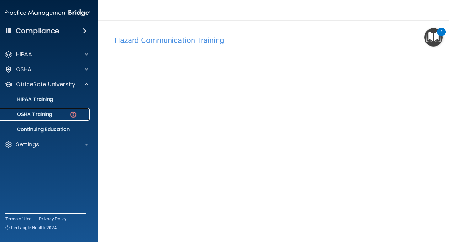
click at [44, 117] on p "OSHA Training" at bounding box center [26, 115] width 51 height 6
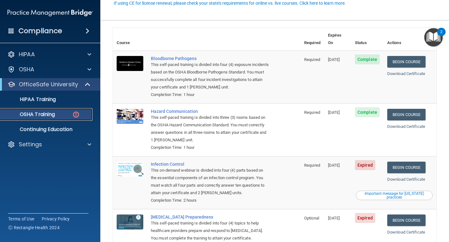
scroll to position [83, 0]
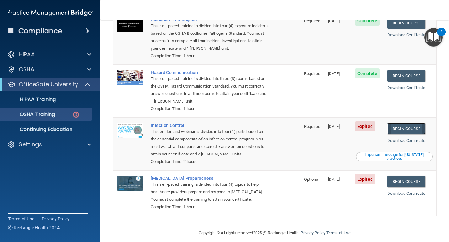
click at [396, 123] on link "Begin Course" at bounding box center [406, 129] width 38 height 12
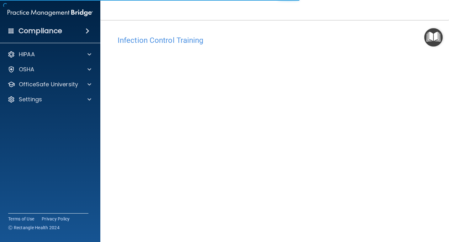
scroll to position [26, 0]
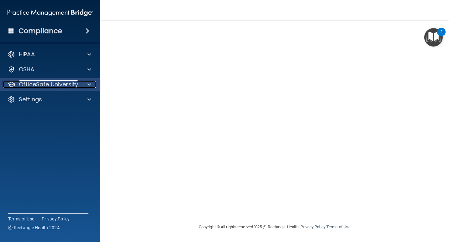
click at [62, 85] on p "OfficeSafe University" at bounding box center [48, 85] width 59 height 8
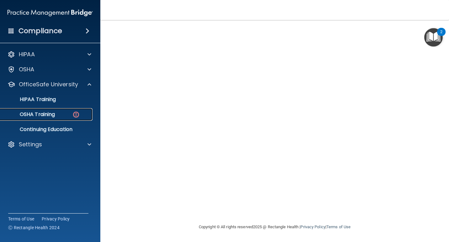
click at [63, 117] on div "OSHA Training" at bounding box center [47, 115] width 86 height 6
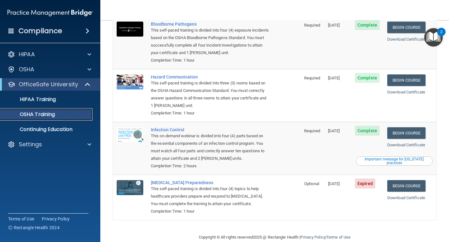
scroll to position [66, 0]
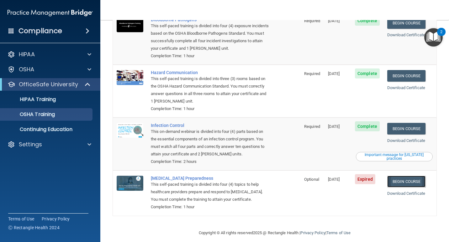
click at [400, 176] on link "Begin Course" at bounding box center [406, 182] width 38 height 12
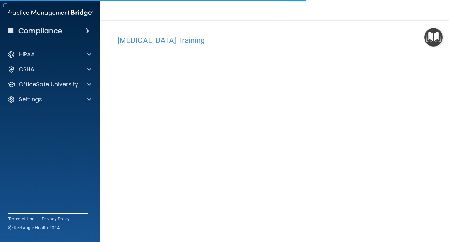
scroll to position [26, 0]
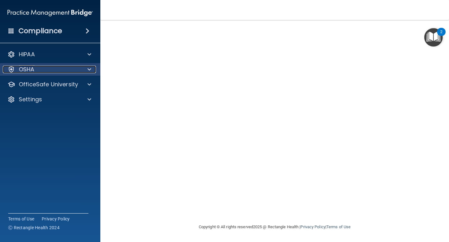
click at [83, 72] on div at bounding box center [89, 70] width 16 height 8
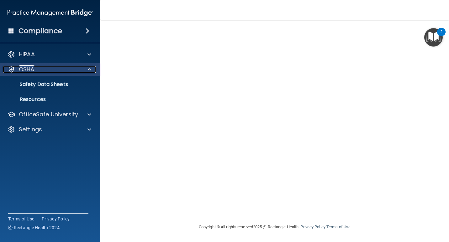
click at [82, 68] on div at bounding box center [89, 70] width 16 height 8
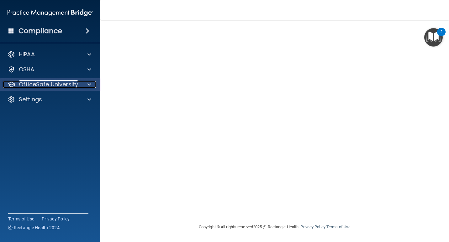
click at [85, 86] on div at bounding box center [89, 85] width 16 height 8
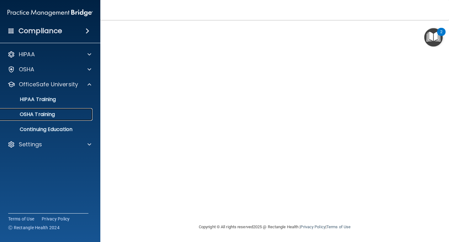
click at [54, 117] on div "OSHA Training" at bounding box center [47, 115] width 86 height 6
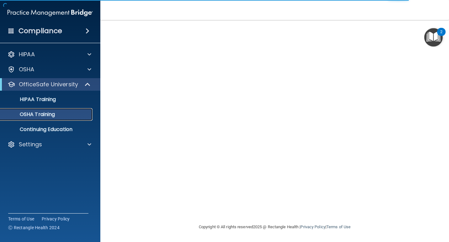
click at [47, 113] on p "OSHA Training" at bounding box center [29, 115] width 51 height 6
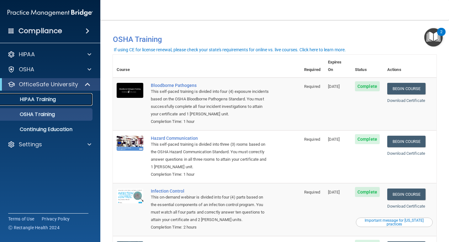
click at [38, 100] on p "HIPAA Training" at bounding box center [30, 99] width 52 height 6
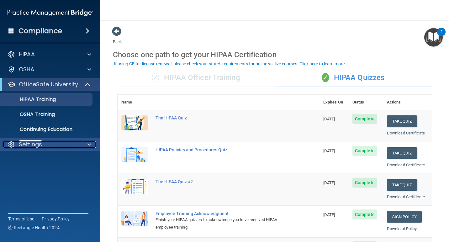
click at [31, 143] on p "Settings" at bounding box center [30, 145] width 23 height 8
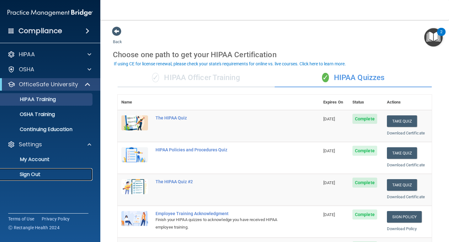
click at [42, 170] on link "Sign Out" at bounding box center [43, 175] width 99 height 13
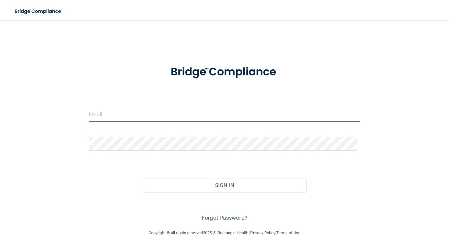
click at [144, 115] on input "email" at bounding box center [224, 115] width 271 height 14
type input "[PERSON_NAME][EMAIL_ADDRESS][DOMAIN_NAME]"
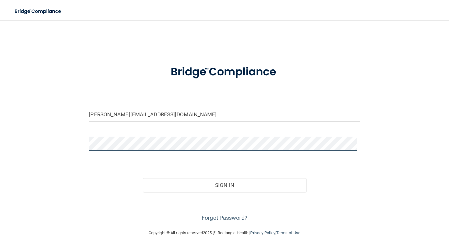
click at [356, 142] on div at bounding box center [224, 146] width 280 height 19
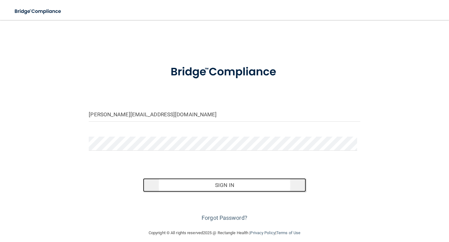
click at [252, 190] on button "Sign In" at bounding box center [224, 186] width 163 height 14
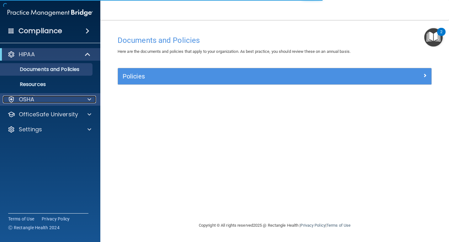
click at [39, 99] on div "OSHA" at bounding box center [42, 100] width 78 height 8
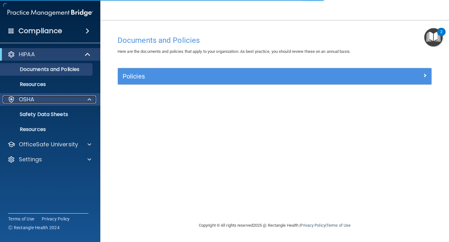
click at [39, 99] on div "OSHA" at bounding box center [42, 100] width 78 height 8
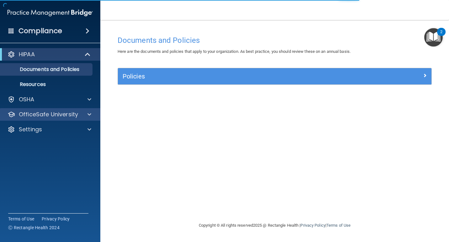
click at [33, 121] on div "OfficeSafe University" at bounding box center [50, 114] width 101 height 13
click at [87, 115] on div at bounding box center [89, 115] width 16 height 8
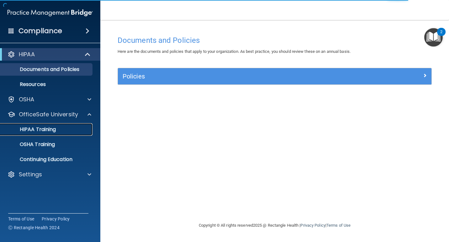
click at [57, 131] on div "HIPAA Training" at bounding box center [47, 130] width 86 height 6
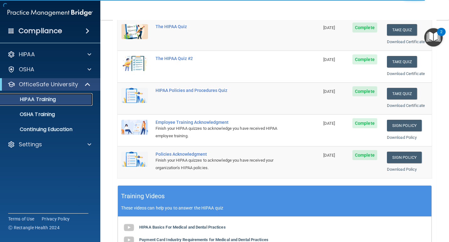
scroll to position [94, 0]
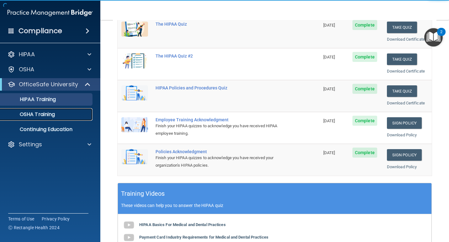
click at [60, 117] on div "OSHA Training" at bounding box center [47, 115] width 86 height 6
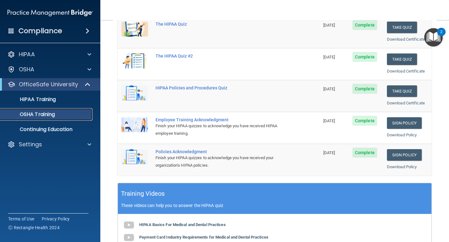
click at [49, 112] on p "OSHA Training" at bounding box center [29, 115] width 51 height 6
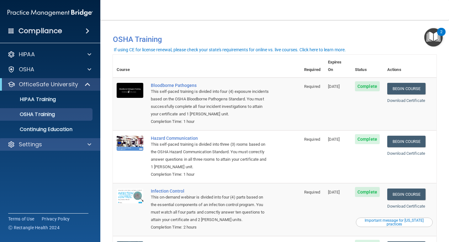
click at [29, 148] on div "Settings" at bounding box center [50, 144] width 101 height 13
drag, startPoint x: 33, startPoint y: 143, endPoint x: 52, endPoint y: 175, distance: 37.4
click at [33, 143] on p "Settings" at bounding box center [30, 145] width 23 height 8
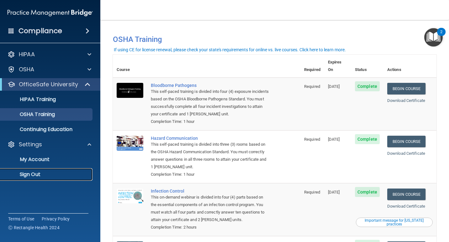
click at [36, 174] on p "Sign Out" at bounding box center [47, 175] width 86 height 6
